Goal: Answer question/provide support: Answer question/provide support

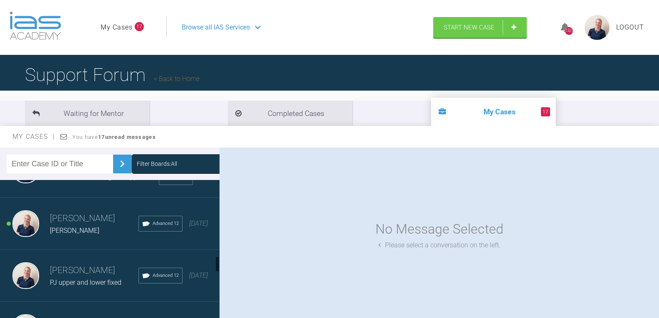
scroll to position [624, 0]
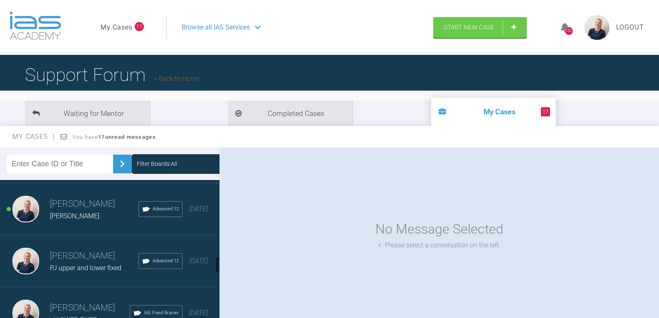
click at [178, 153] on div "Filter Boards: All" at bounding box center [110, 164] width 220 height 32
click at [176, 157] on div "Filter Boards: All" at bounding box center [194, 163] width 125 height 19
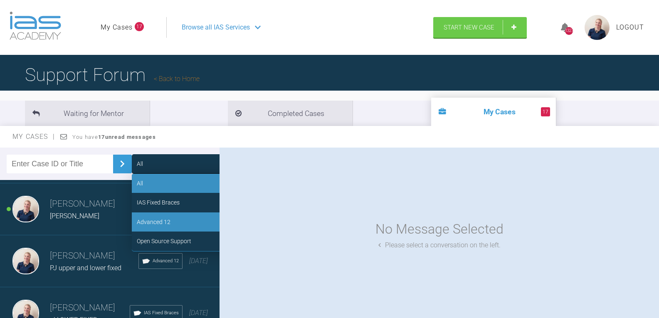
click at [168, 219] on div "Advanced 12" at bounding box center [194, 222] width 125 height 19
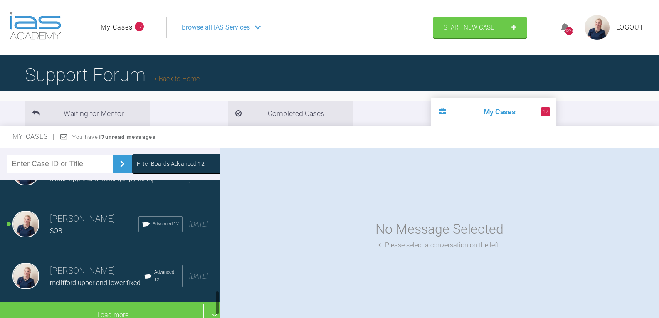
scroll to position [603, 0]
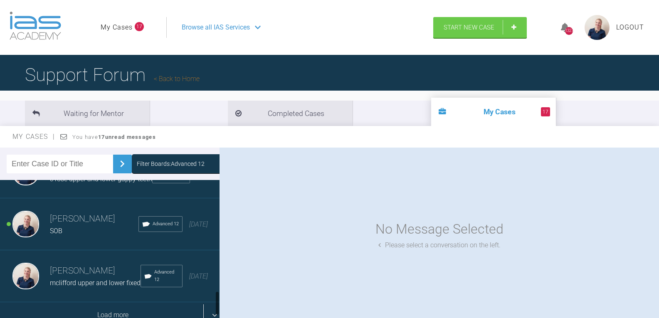
click at [109, 302] on div "Load more" at bounding box center [113, 315] width 226 height 26
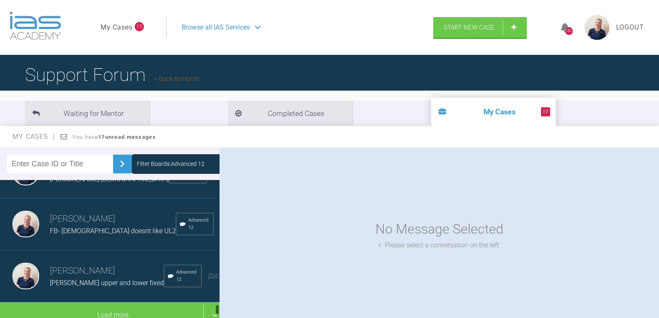
scroll to position [1525, 0]
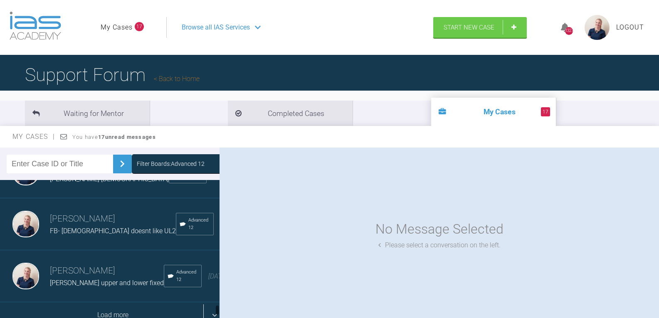
click at [106, 302] on div "Load more" at bounding box center [113, 315] width 226 height 26
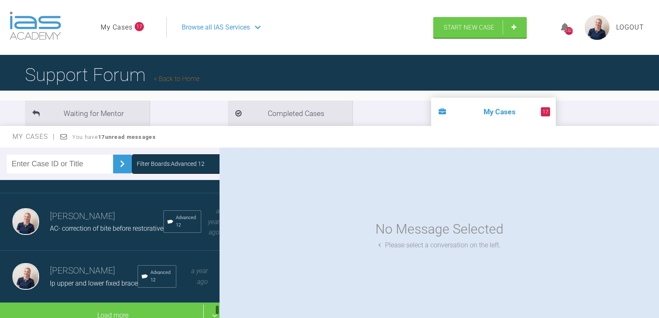
scroll to position [2134, 0]
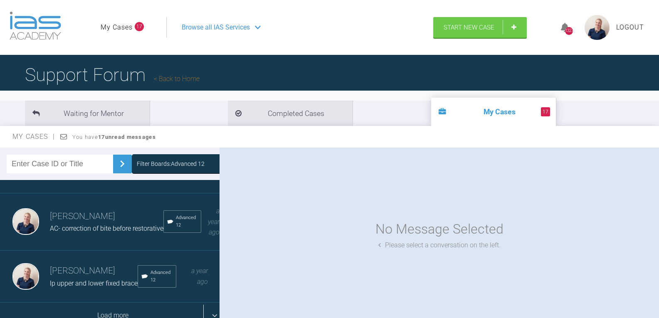
click at [117, 303] on div "Load more" at bounding box center [113, 316] width 226 height 26
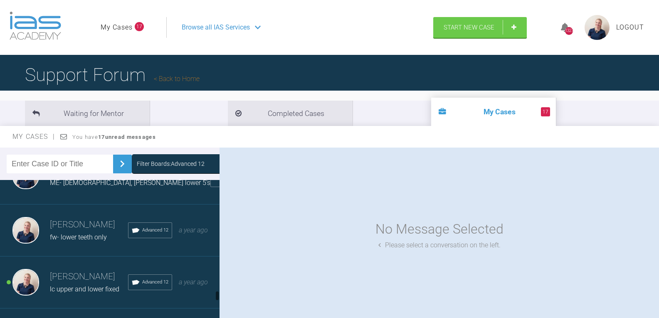
scroll to position [2466, 0]
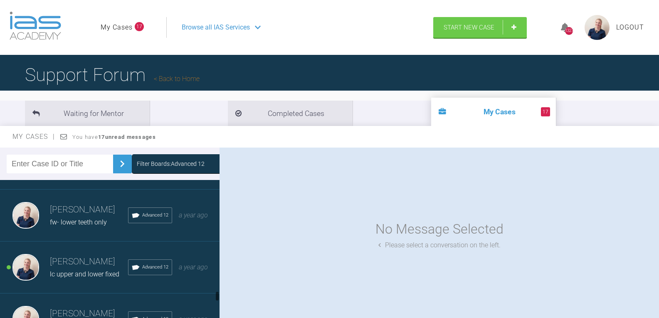
click at [108, 163] on h3 "[PERSON_NAME]" at bounding box center [130, 156] width 161 height 14
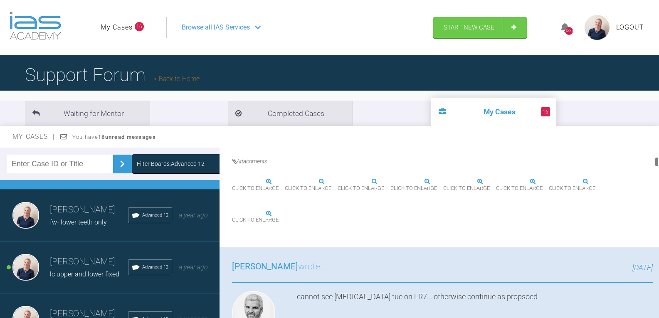
scroll to position [291, 0]
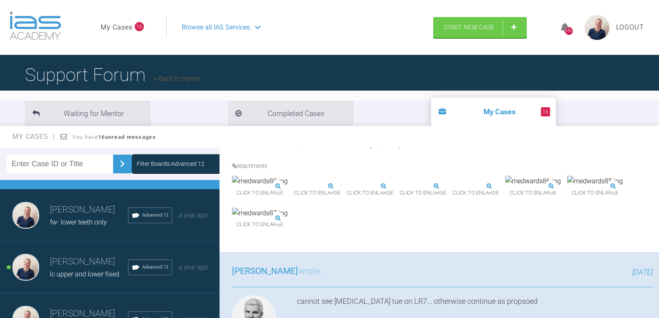
click at [257, 187] on img at bounding box center [260, 181] width 56 height 11
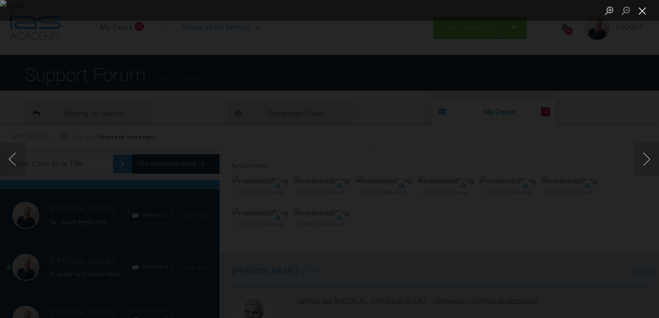
click at [647, 11] on button "Close lightbox" at bounding box center [642, 10] width 17 height 15
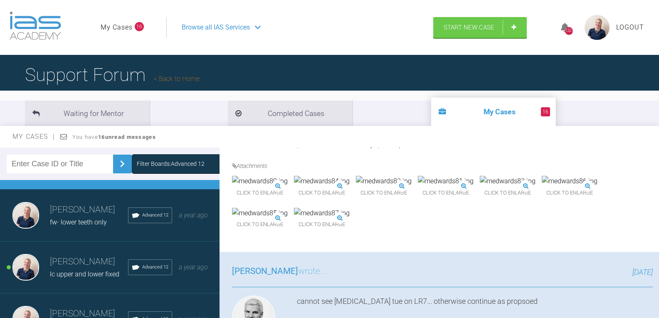
click at [474, 187] on img at bounding box center [446, 181] width 56 height 11
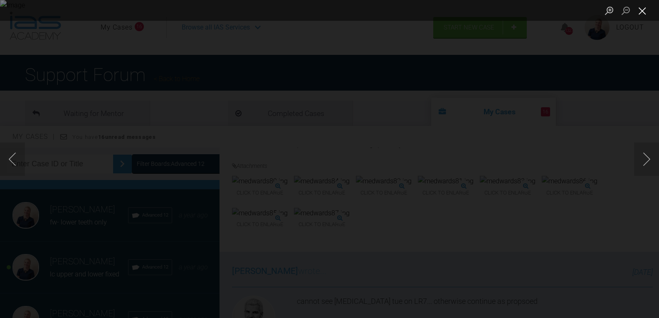
click at [643, 14] on button "Close lightbox" at bounding box center [642, 10] width 17 height 15
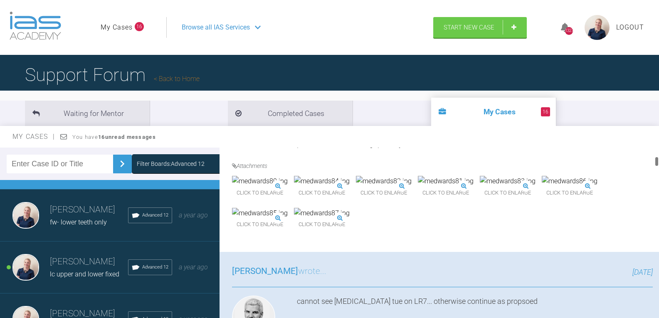
click at [287, 187] on img at bounding box center [260, 181] width 56 height 11
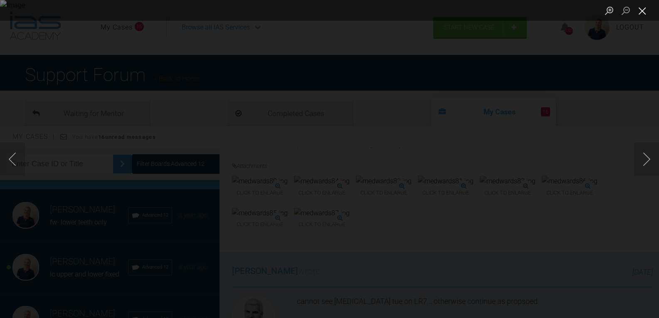
click at [645, 10] on button "Close lightbox" at bounding box center [642, 10] width 17 height 15
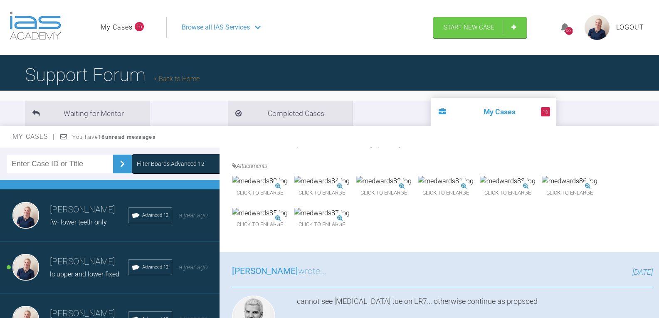
click at [474, 187] on img at bounding box center [446, 181] width 56 height 11
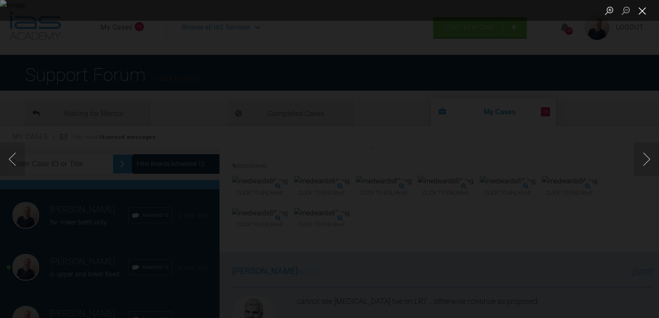
click at [639, 9] on button "Close lightbox" at bounding box center [642, 10] width 17 height 15
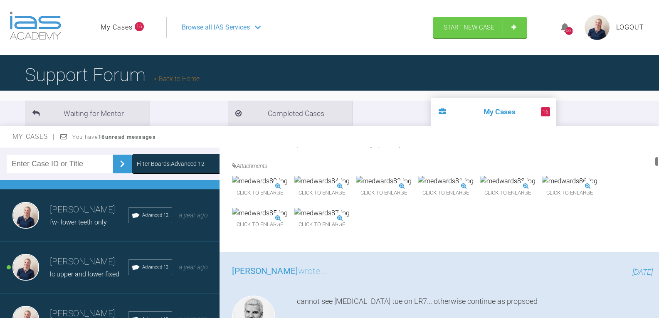
click at [412, 187] on img at bounding box center [384, 181] width 56 height 11
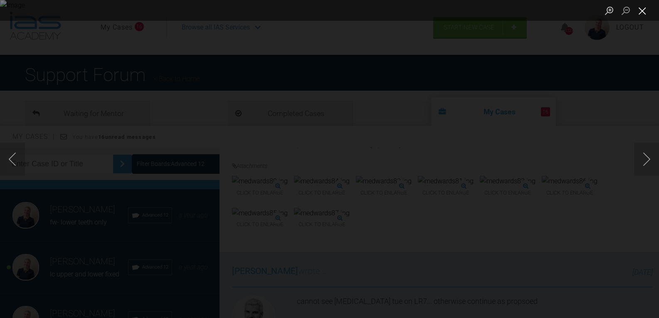
click at [639, 13] on button "Close lightbox" at bounding box center [642, 10] width 17 height 15
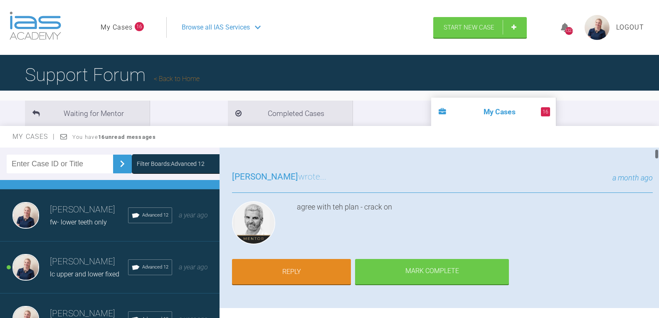
scroll to position [0, 0]
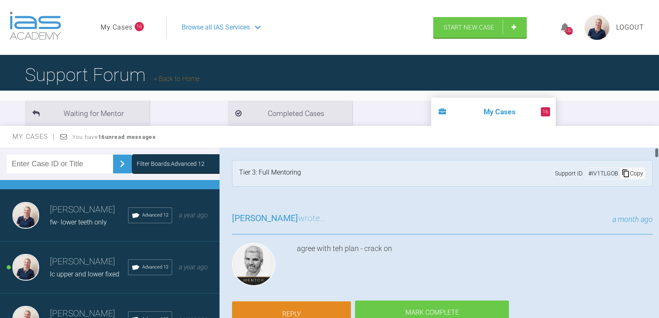
click at [304, 307] on link "Reply" at bounding box center [291, 315] width 119 height 26
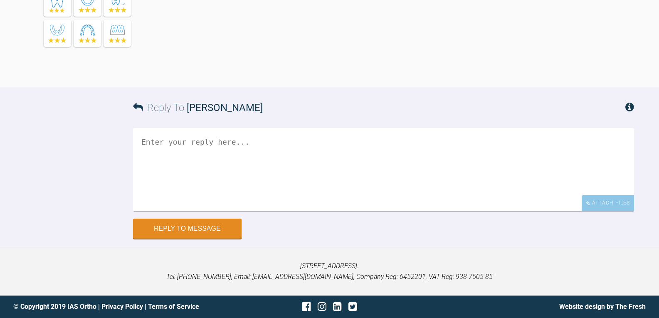
scroll to position [9013, 0]
